Goal: Book appointment/travel/reservation

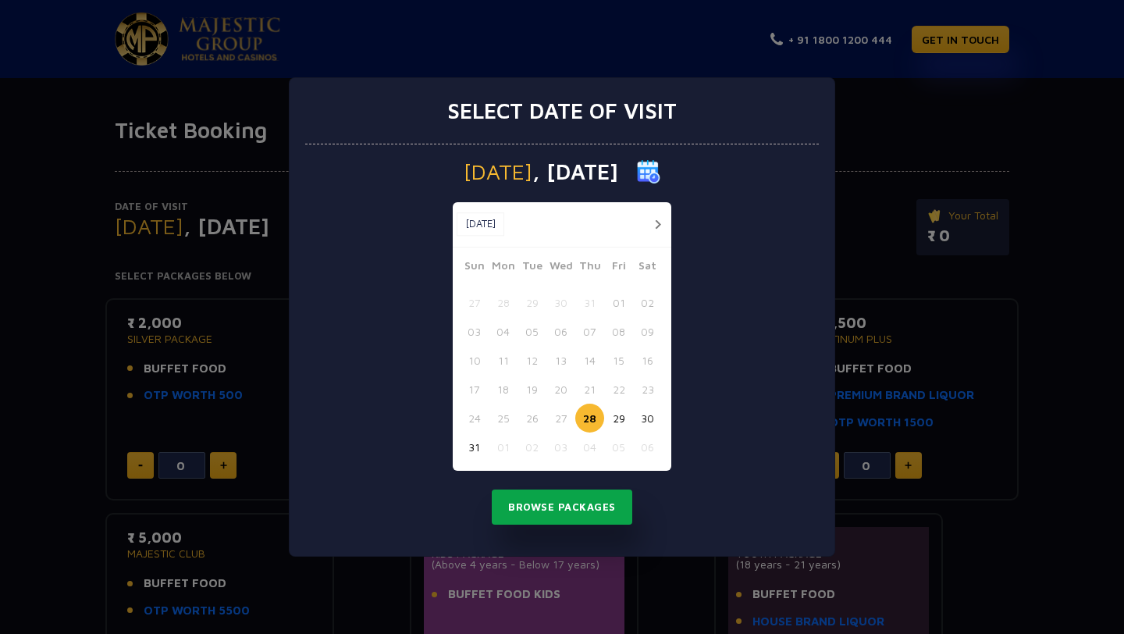
click at [563, 513] on button "Browse Packages" at bounding box center [562, 507] width 140 height 36
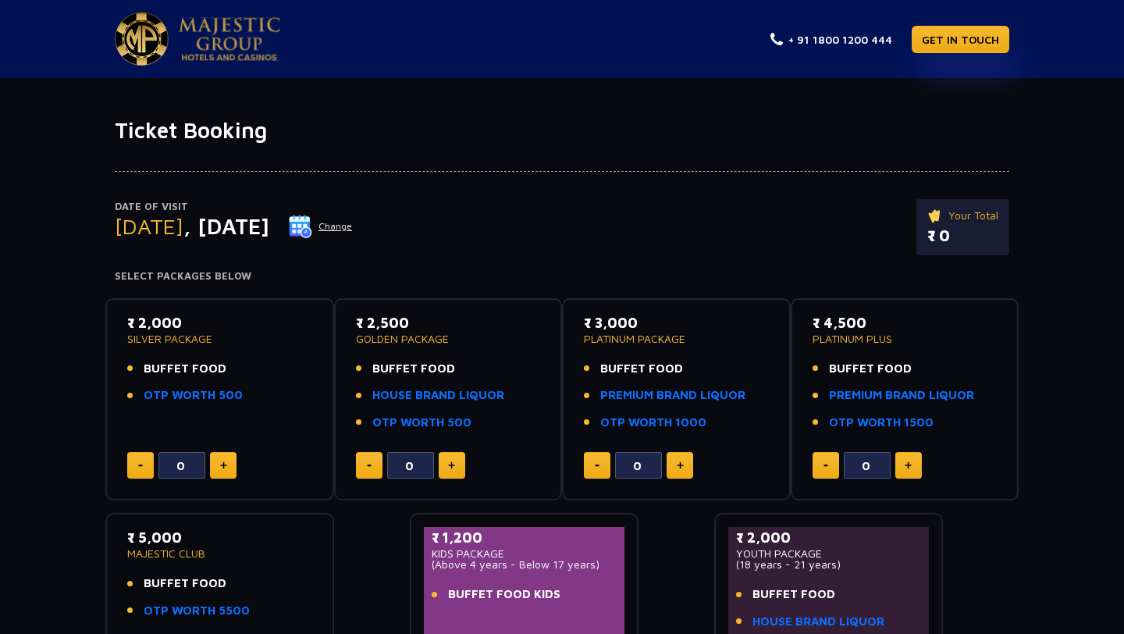
click at [225, 460] on button at bounding box center [223, 465] width 27 height 27
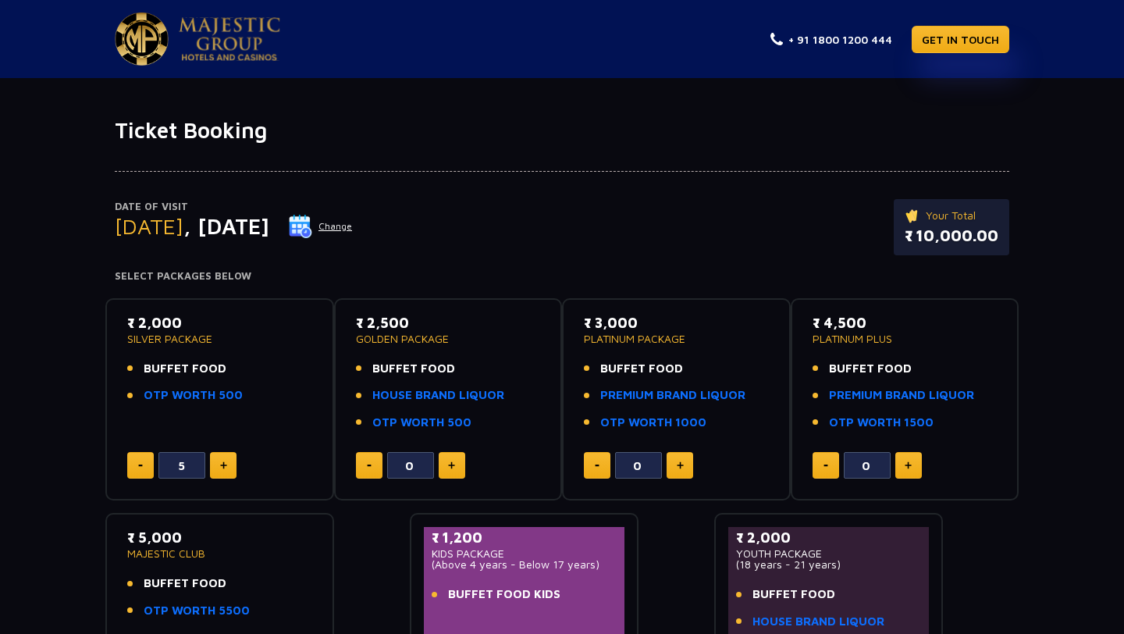
click at [225, 460] on button at bounding box center [223, 465] width 27 height 27
type input "9"
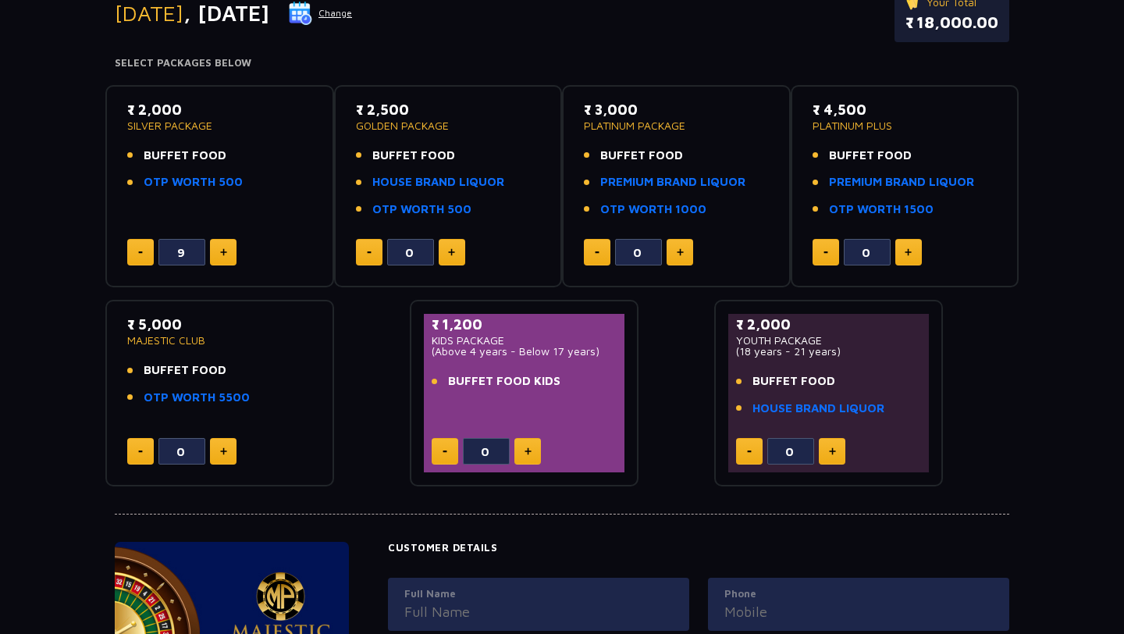
scroll to position [216, 0]
